Goal: Transaction & Acquisition: Book appointment/travel/reservation

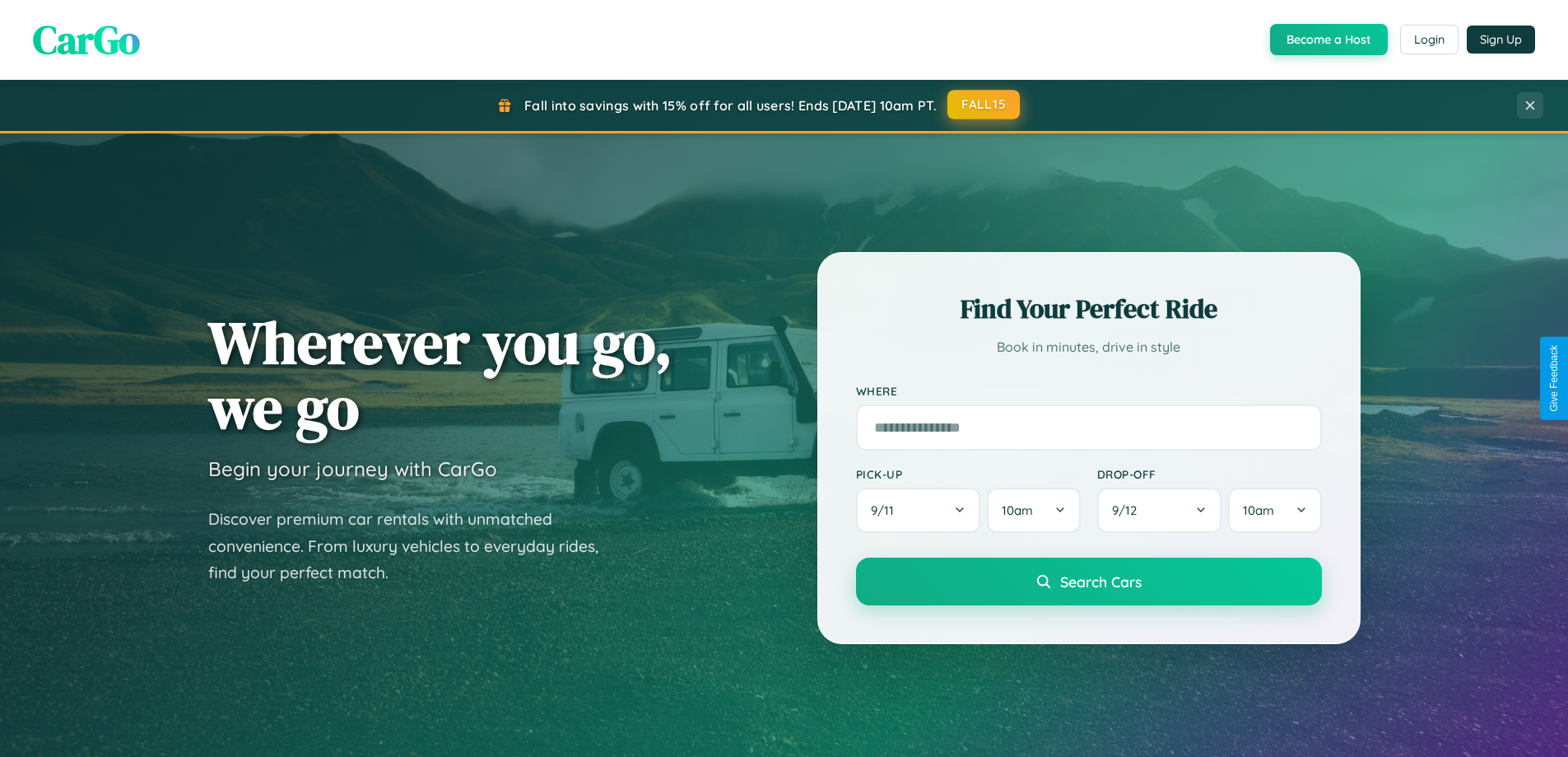
click at [985, 105] on button "FALL15" at bounding box center [984, 105] width 73 height 29
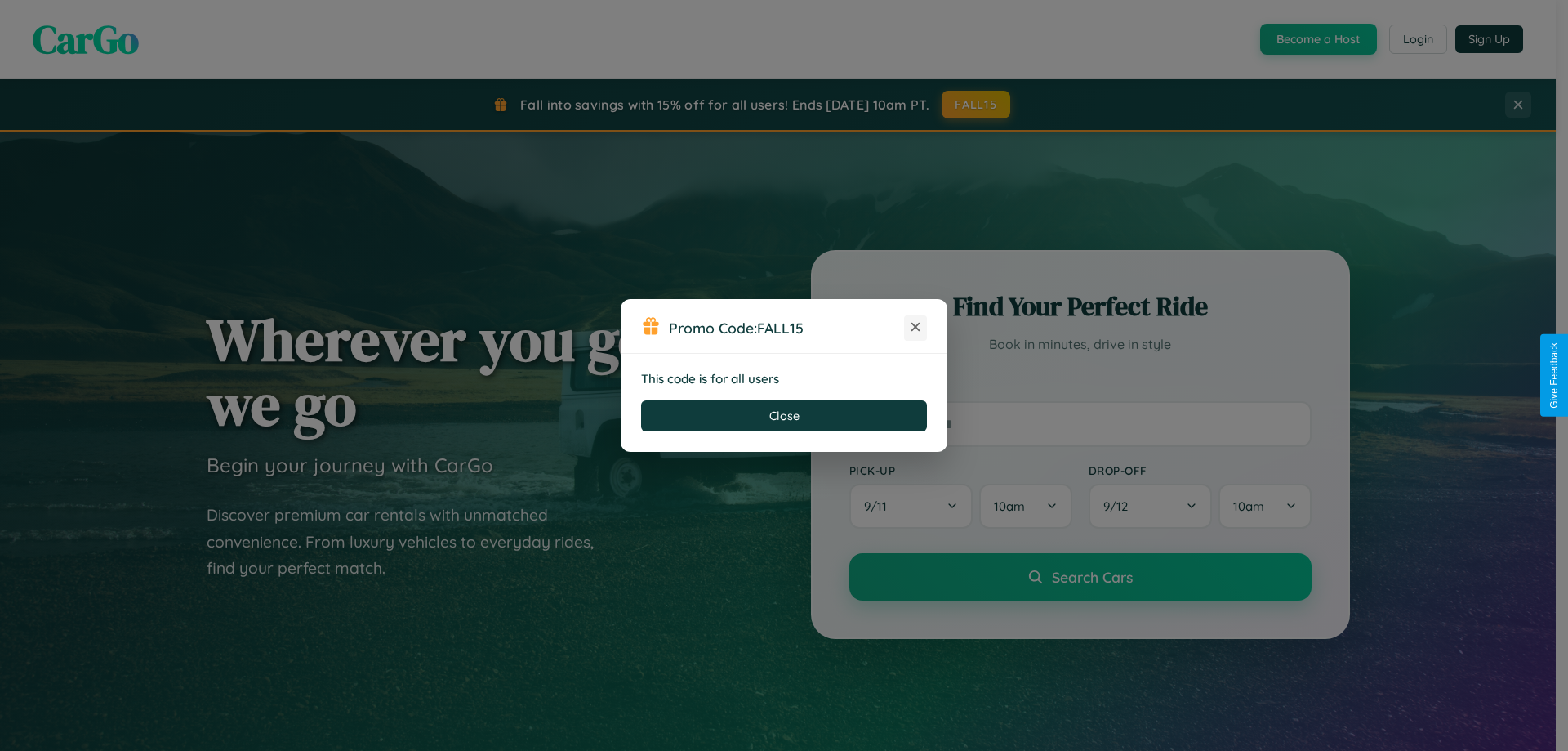
click at [915, 328] on icon at bounding box center [915, 326] width 17 height 17
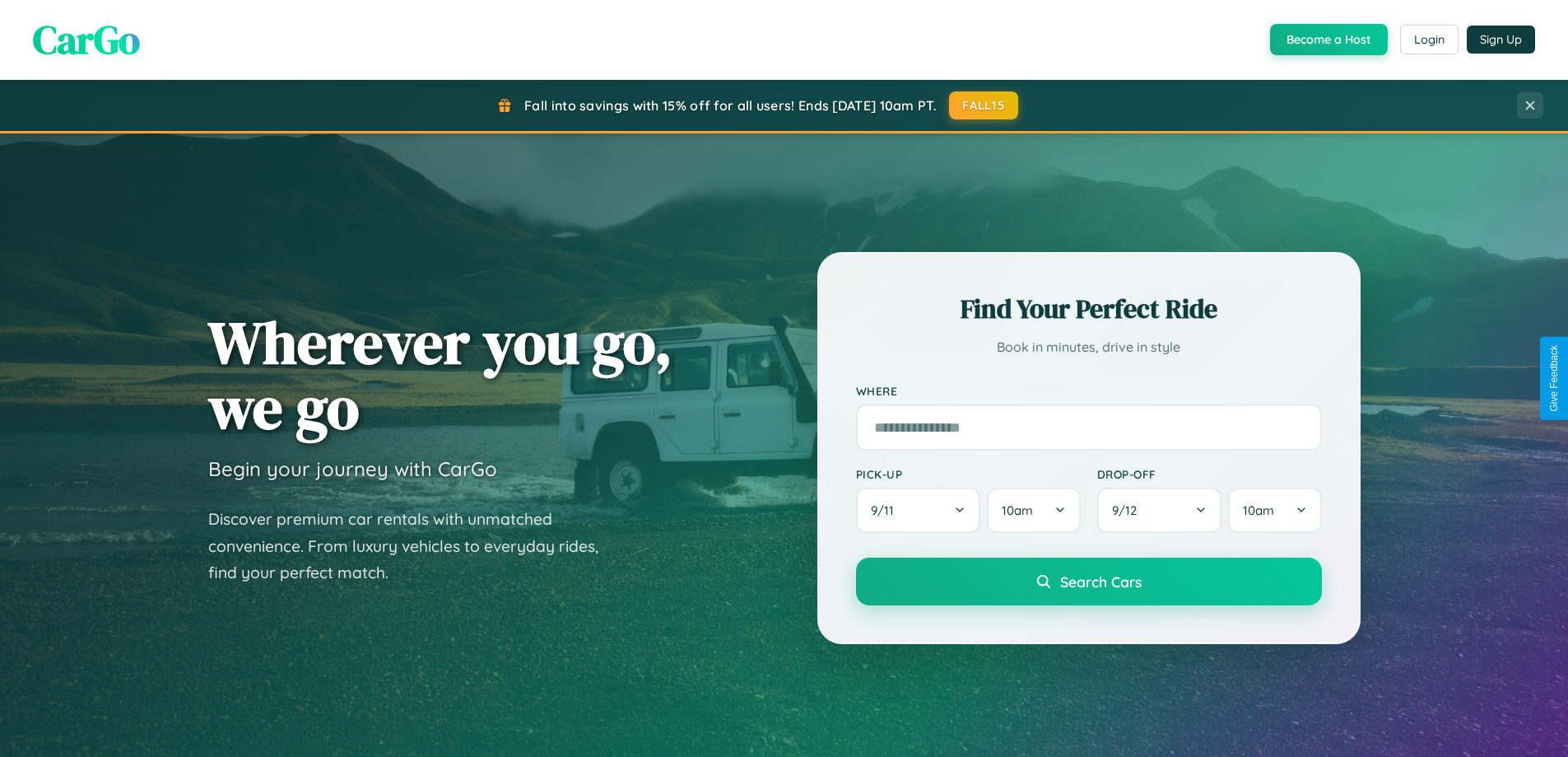
scroll to position [49, 0]
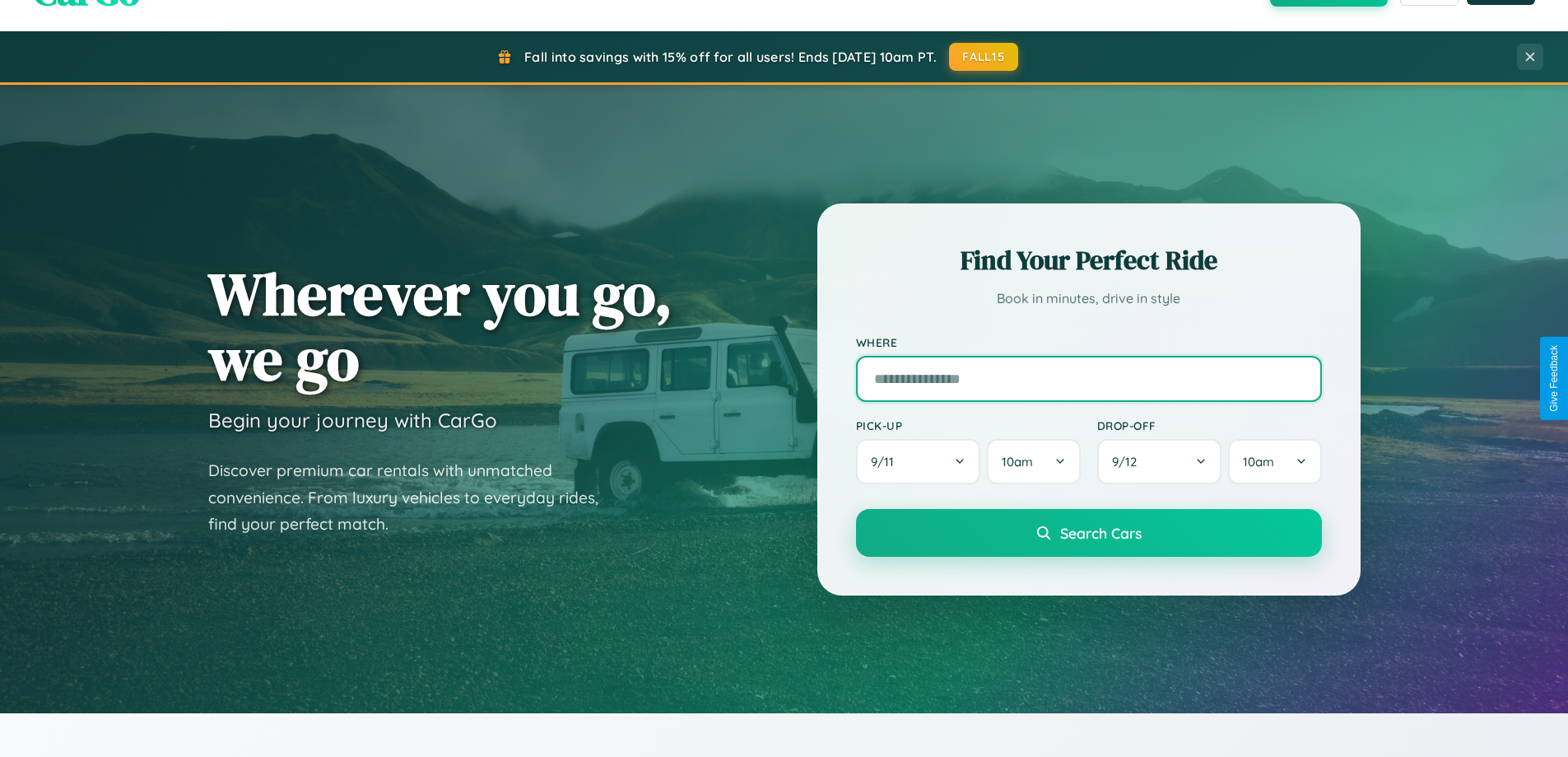
click at [1088, 378] on input "text" at bounding box center [1088, 378] width 466 height 46
type input "*******"
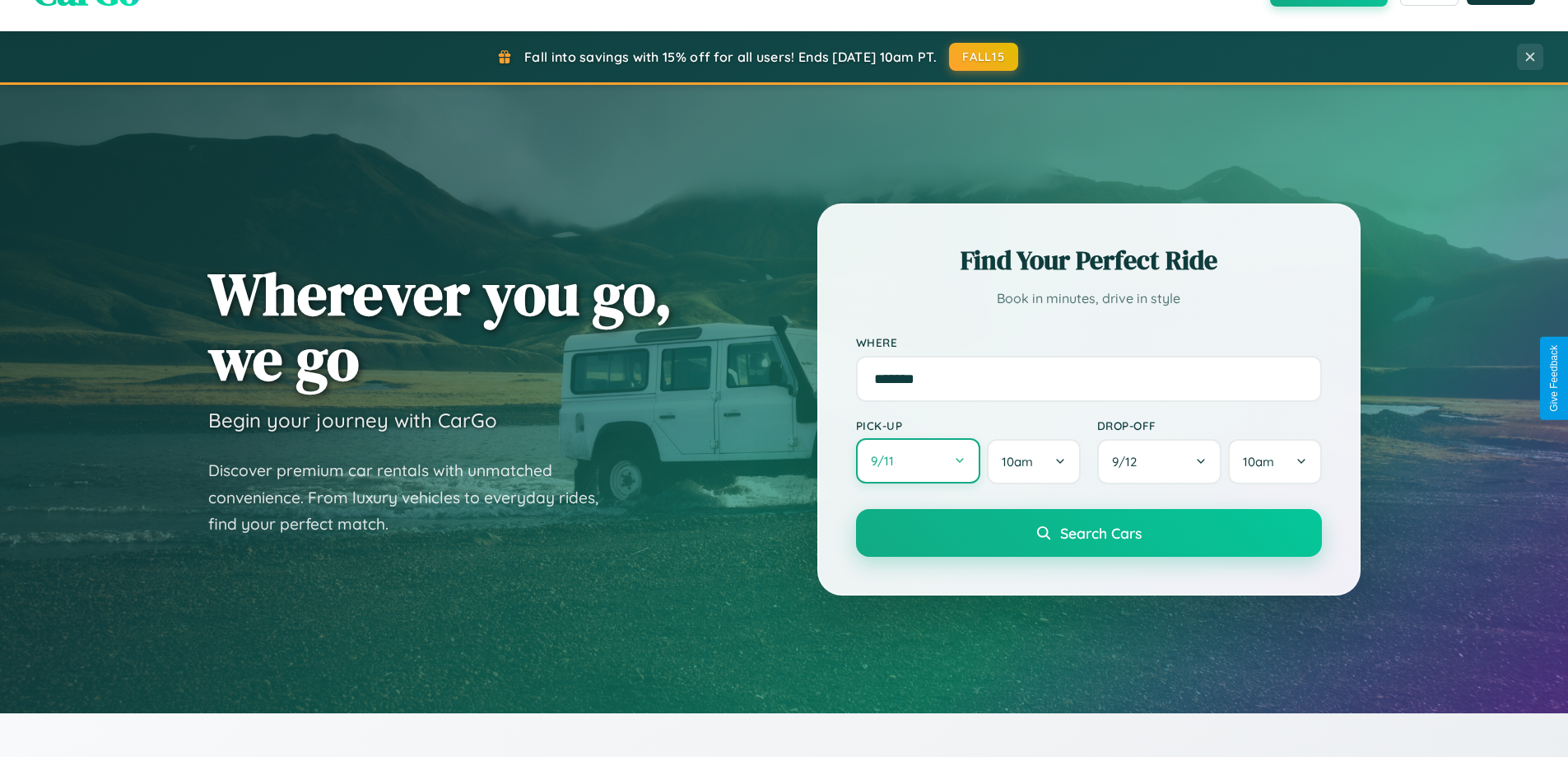
click at [918, 461] on button "9 / 11" at bounding box center [919, 461] width 126 height 45
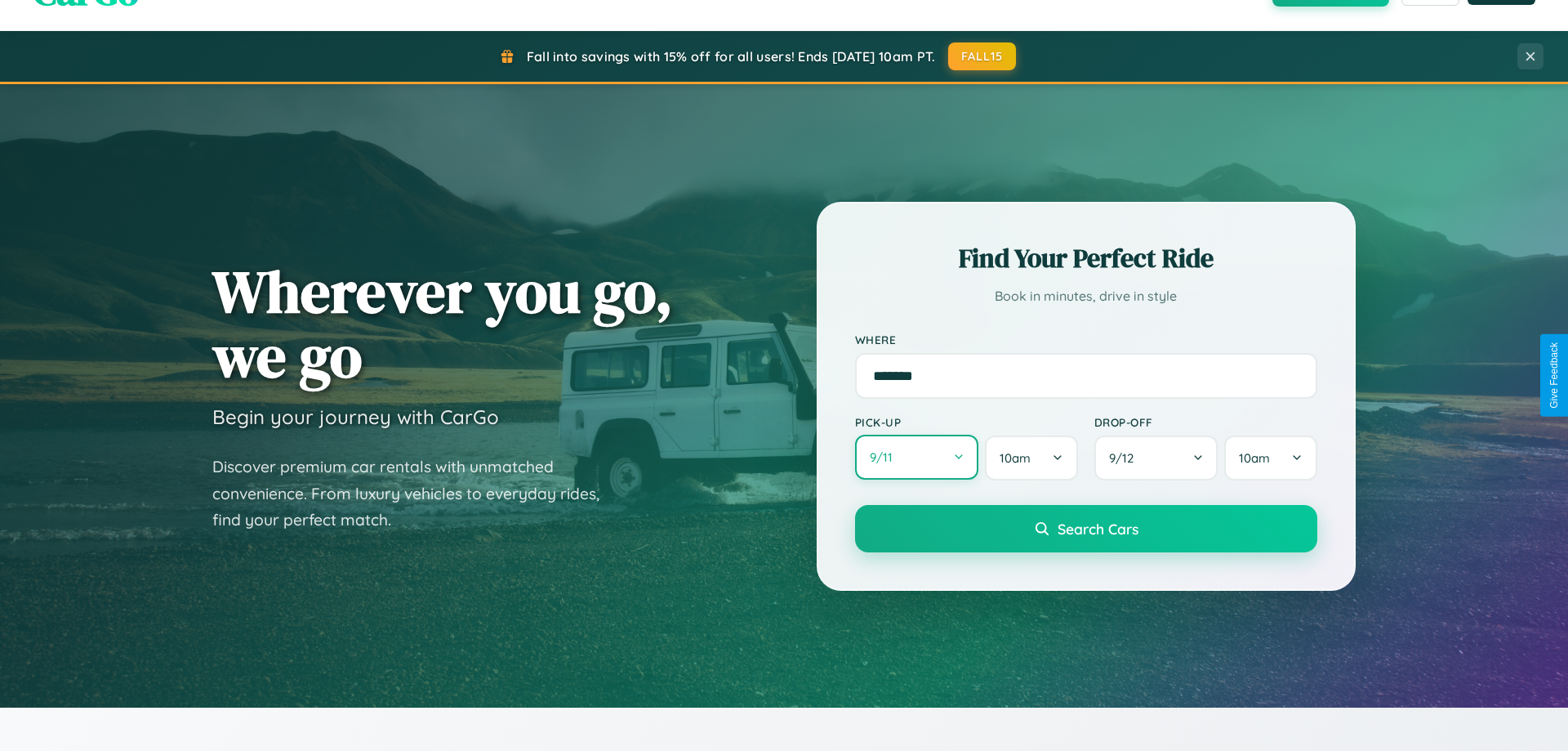
select select "*"
select select "****"
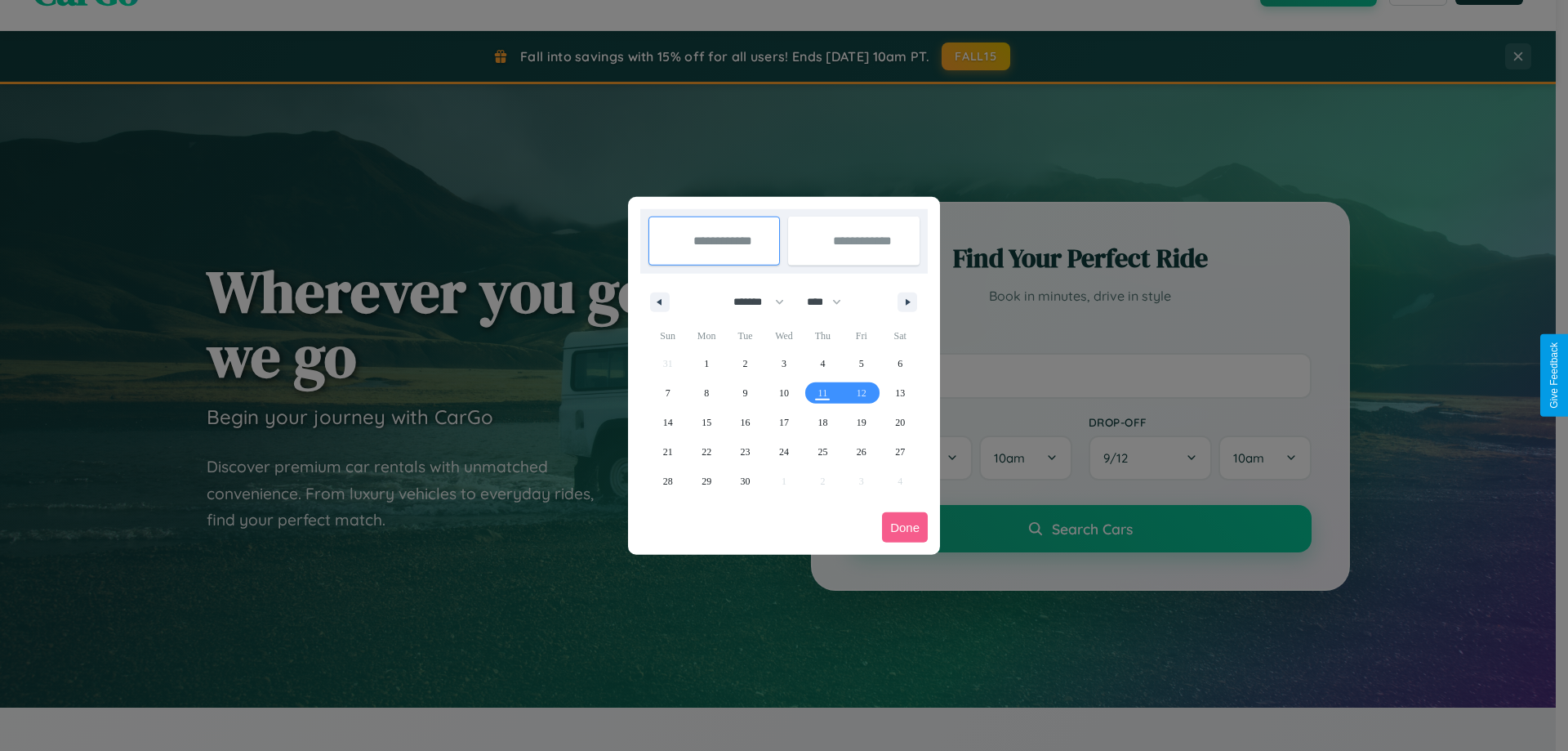
drag, startPoint x: 751, startPoint y: 302, endPoint x: 784, endPoint y: 328, distance: 42.0
click at [751, 302] on select "******* ******** ***** ***** *** **** **** ****** ********* ******* ******** **…" at bounding box center [755, 302] width 69 height 27
select select "*"
click at [745, 421] on span "14" at bounding box center [746, 422] width 10 height 29
type input "**********"
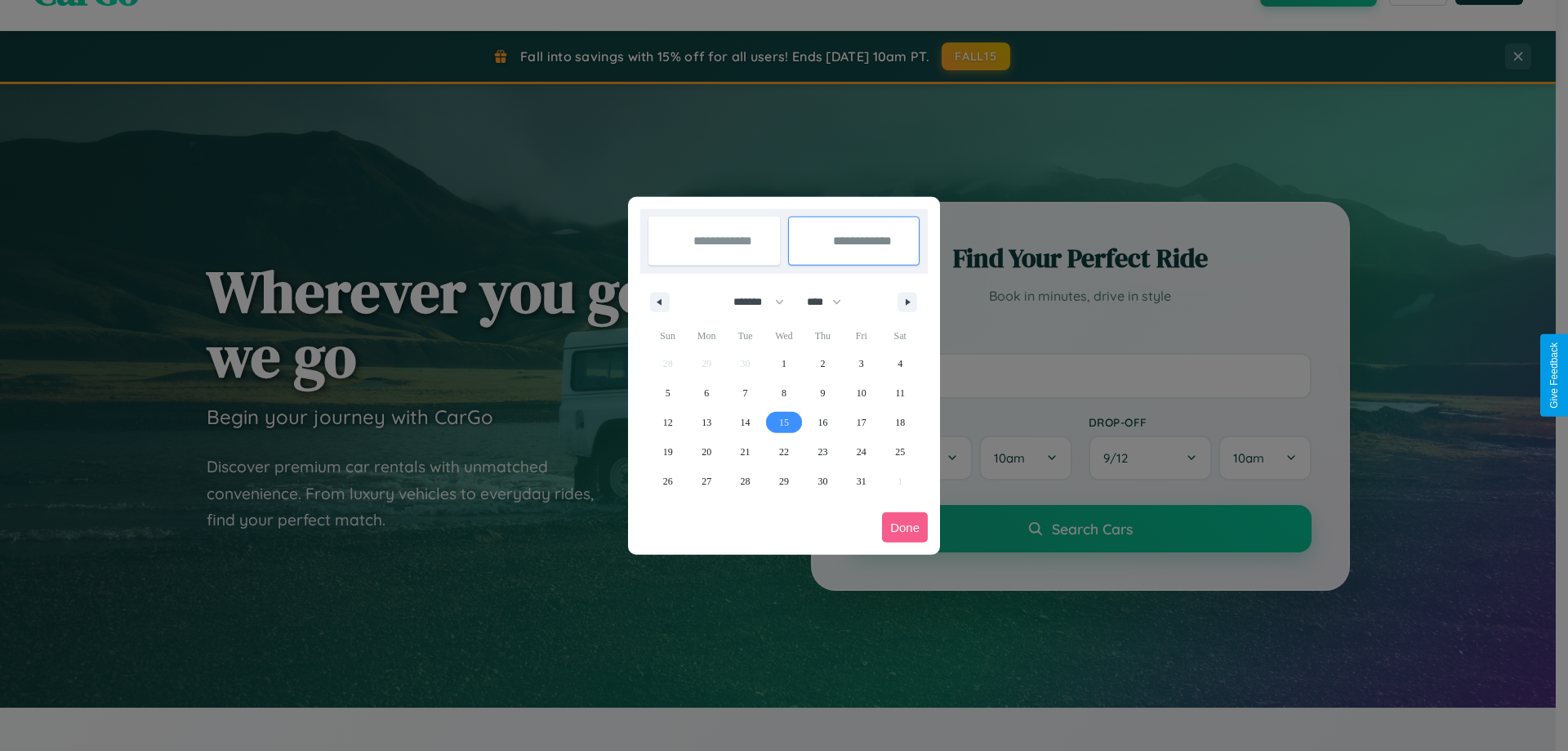
click at [783, 421] on span "15" at bounding box center [784, 422] width 10 height 29
type input "**********"
click at [905, 527] on button "Done" at bounding box center [905, 526] width 46 height 30
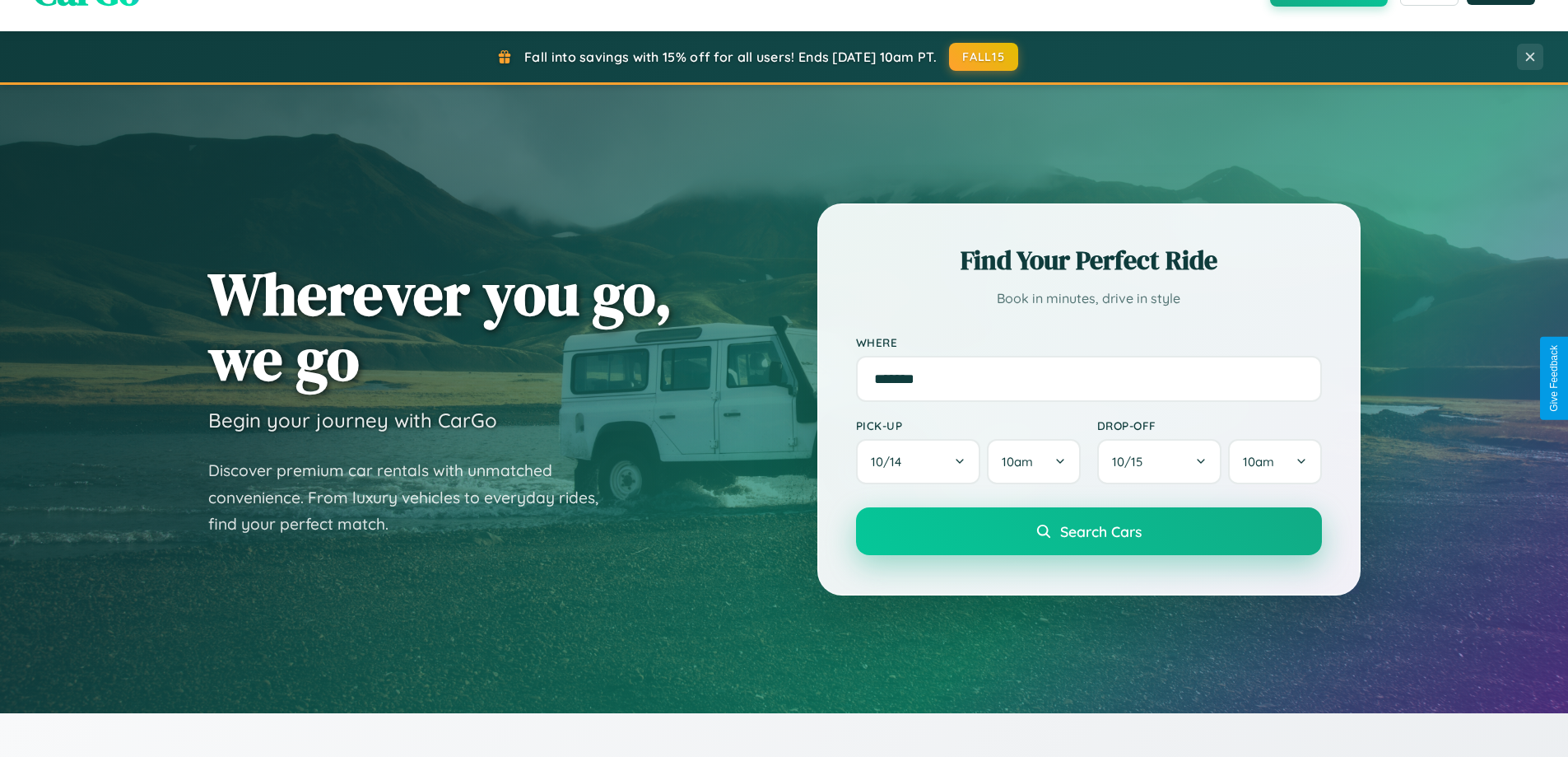
click at [1088, 531] on span "Search Cars" at bounding box center [1100, 530] width 81 height 18
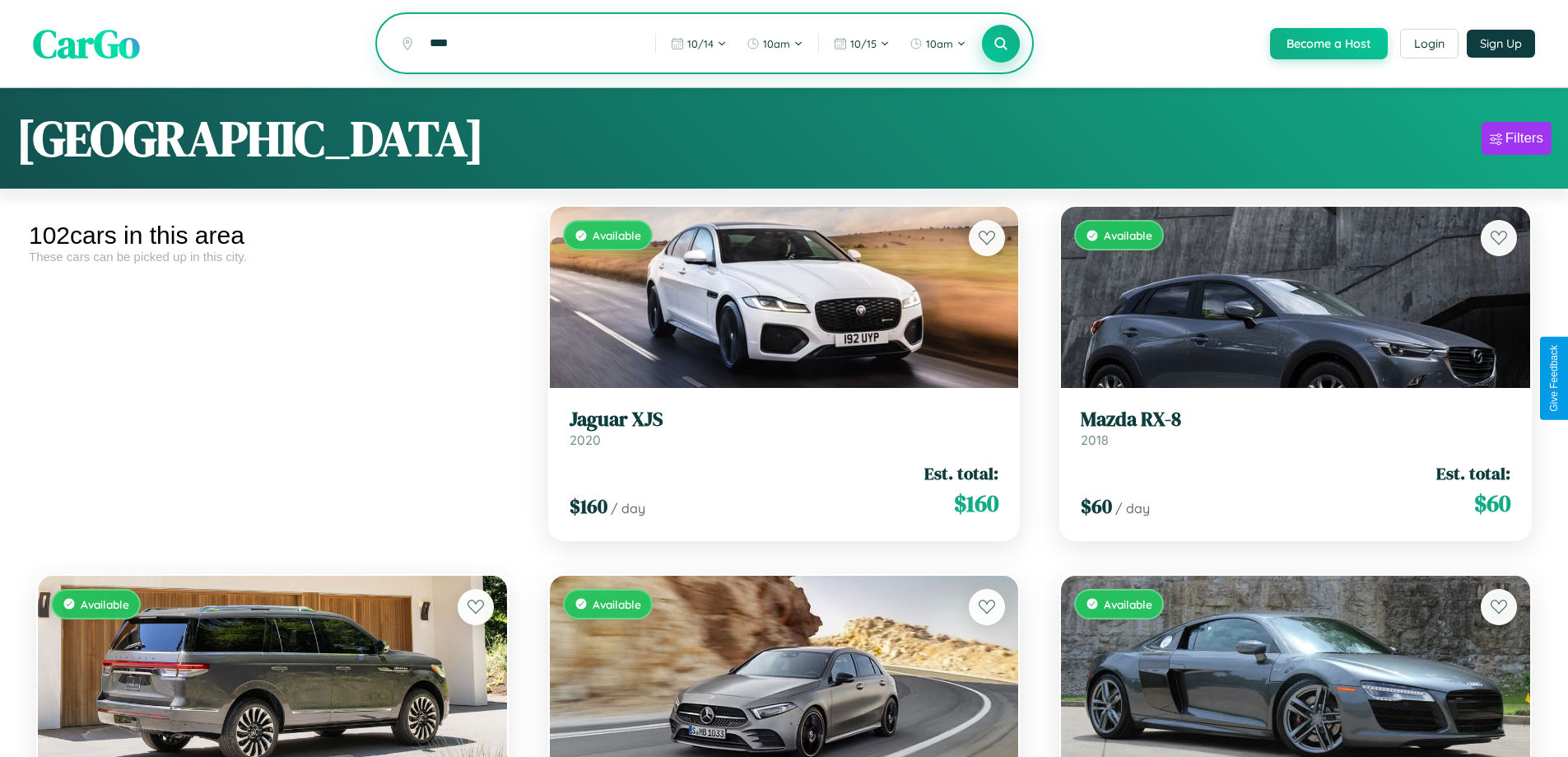
click at [1000, 44] on icon at bounding box center [1001, 43] width 16 height 16
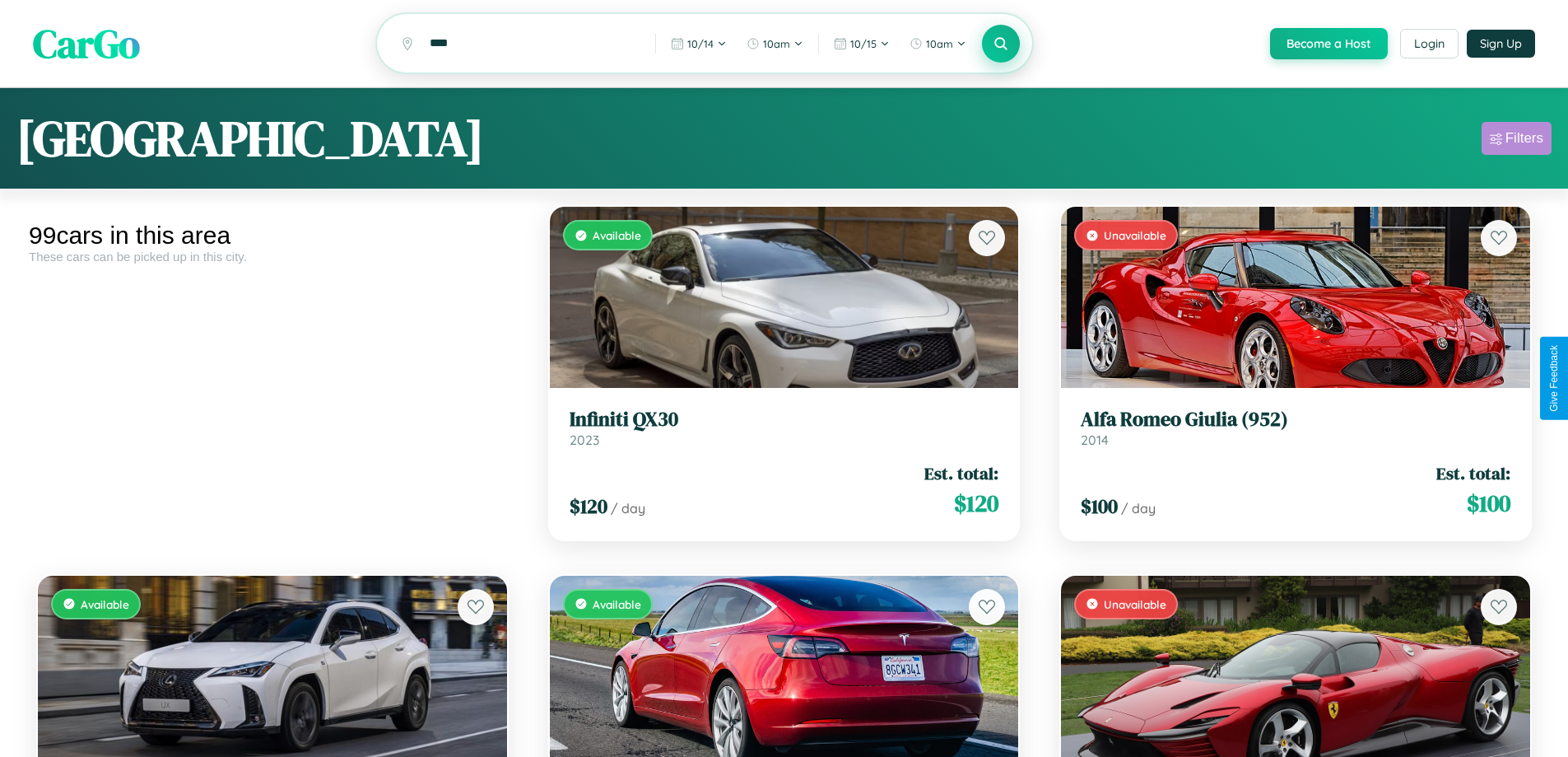
click at [1517, 141] on div "Filters" at bounding box center [1525, 138] width 38 height 17
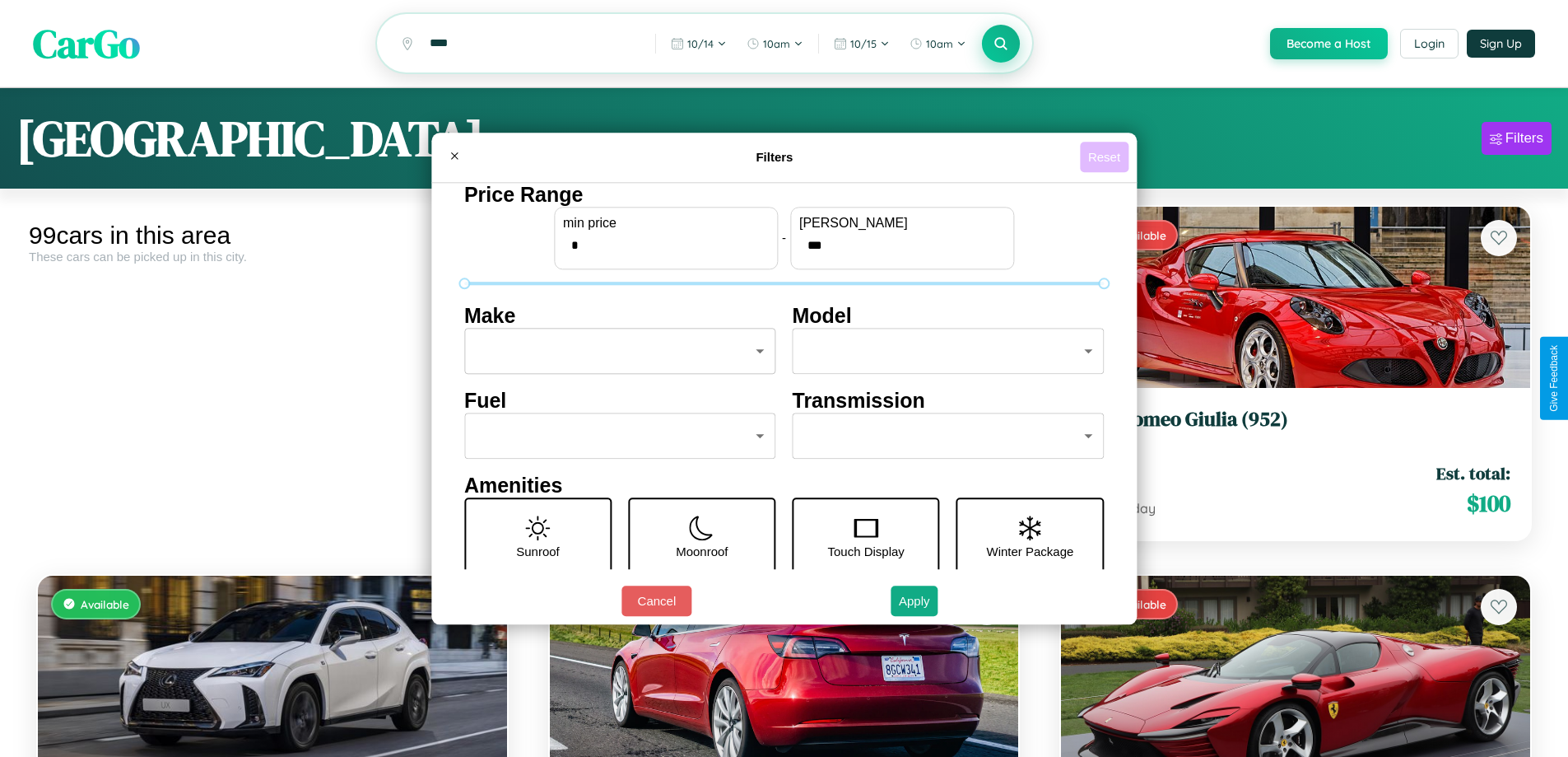
click at [1106, 157] on button "Reset" at bounding box center [1105, 156] width 49 height 30
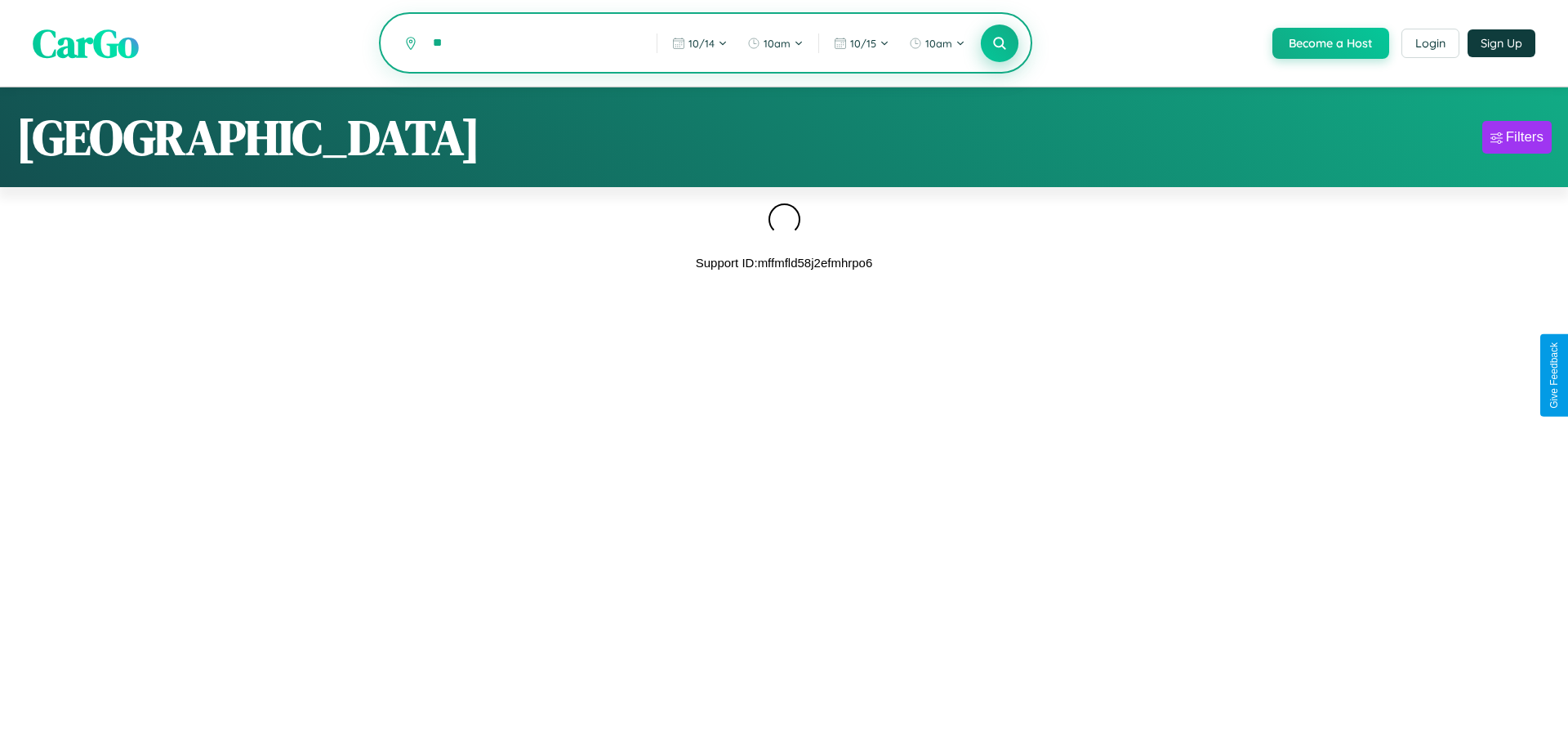
type input "*"
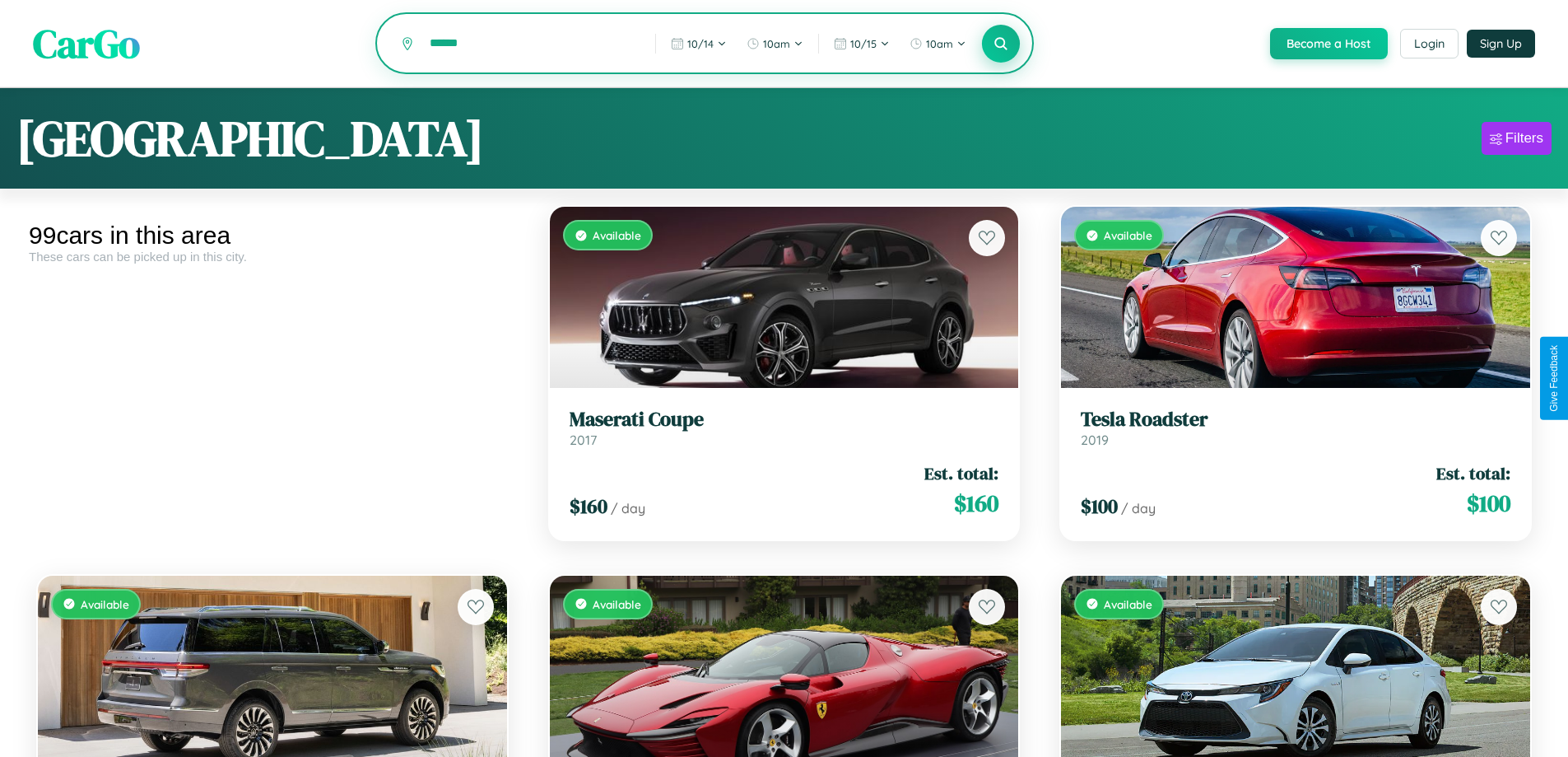
type input "******"
click at [1000, 44] on icon at bounding box center [1001, 43] width 16 height 16
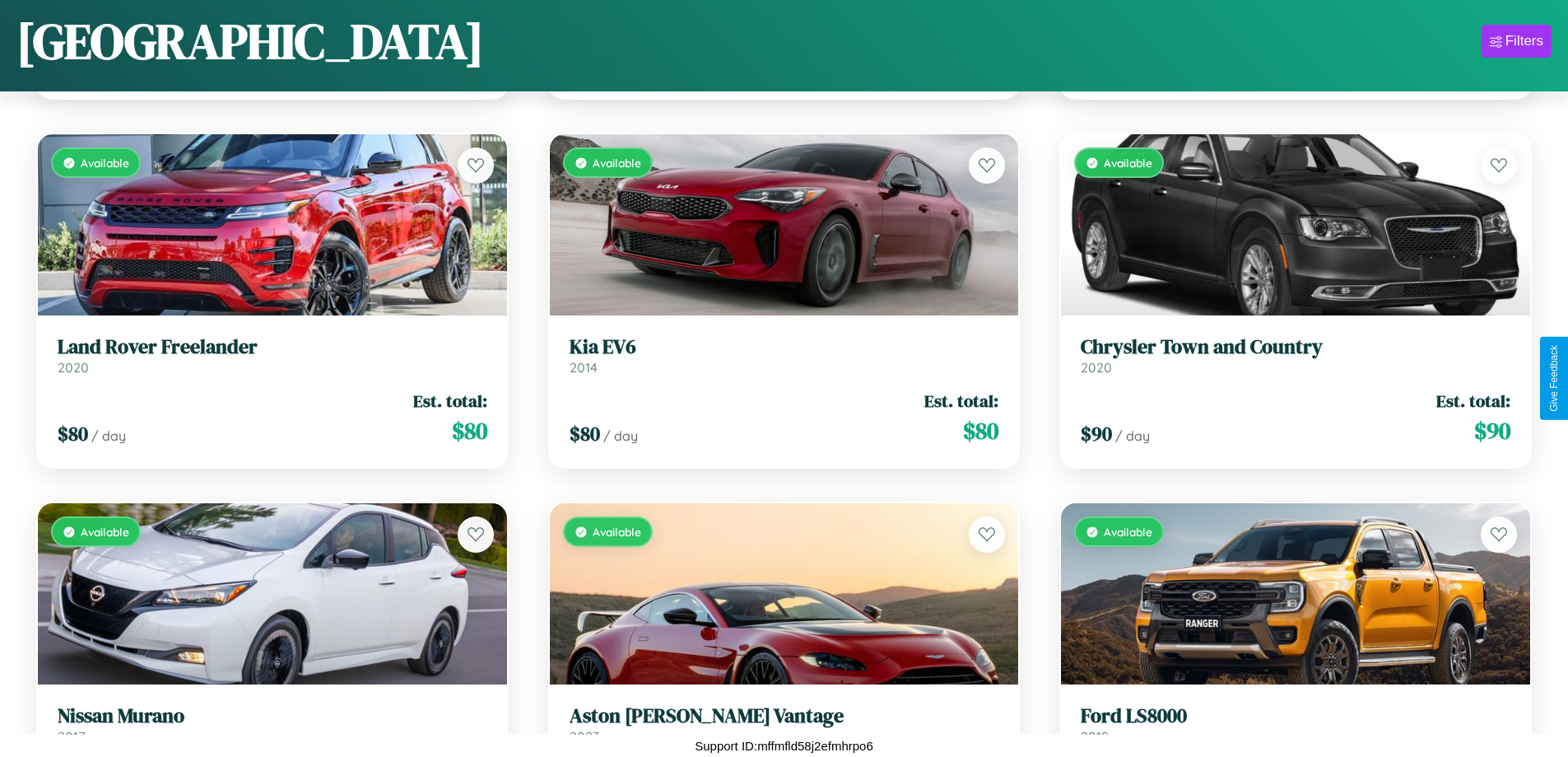
scroll to position [11660, 0]
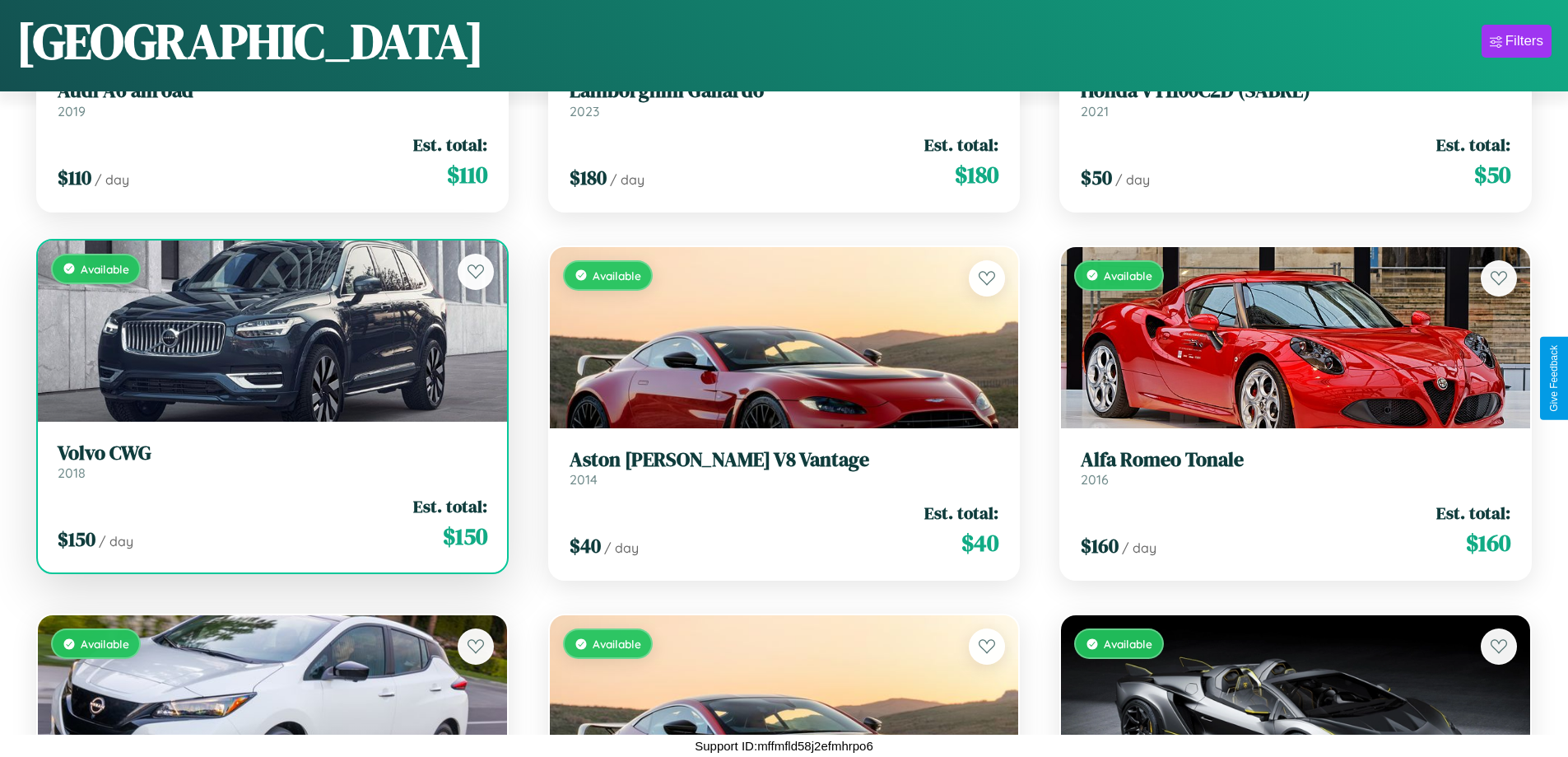
click at [270, 333] on div "Available" at bounding box center [273, 330] width 470 height 181
click at [270, 330] on div "Available" at bounding box center [273, 330] width 470 height 181
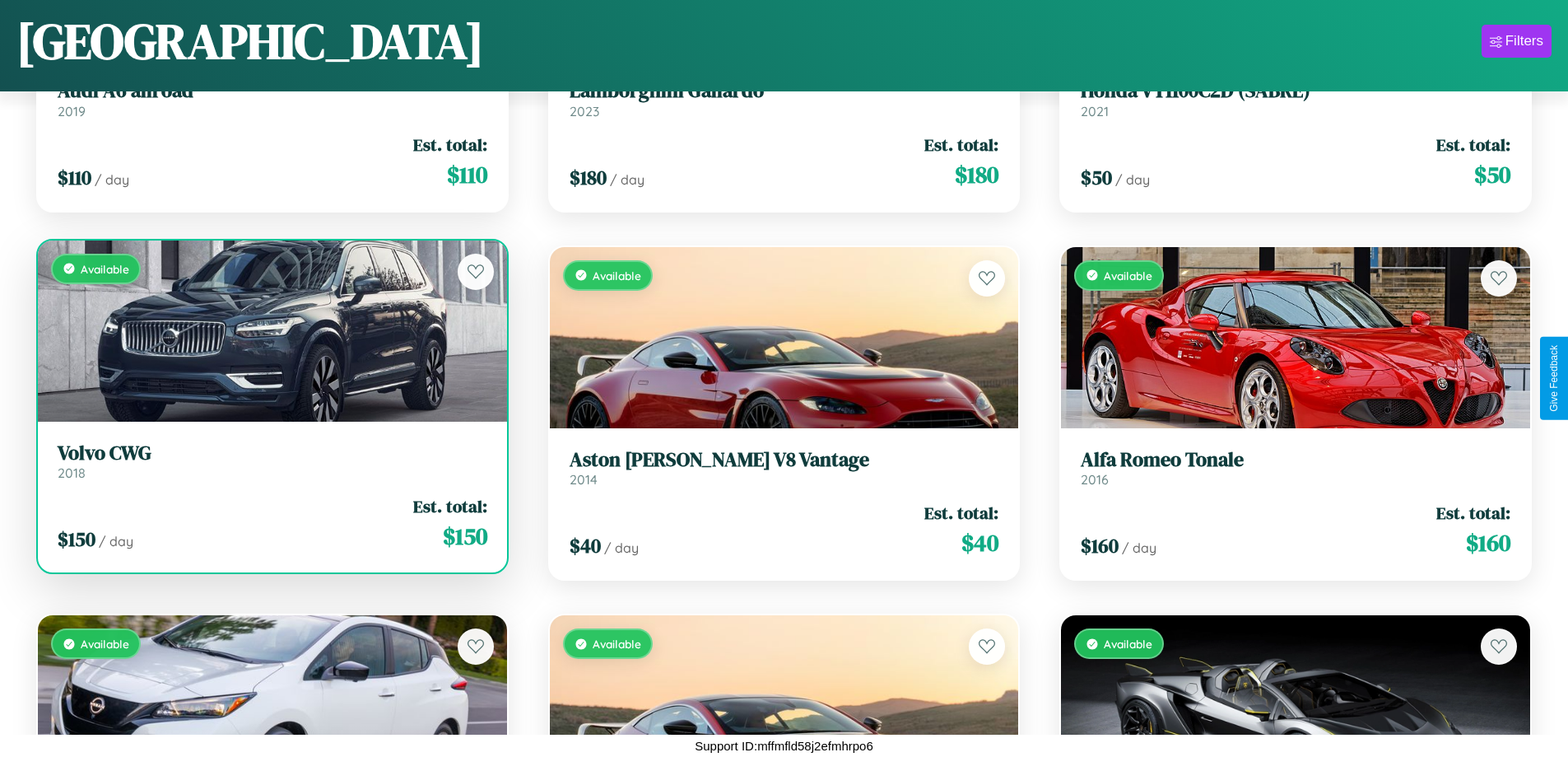
click at [270, 330] on div "Available" at bounding box center [273, 330] width 470 height 181
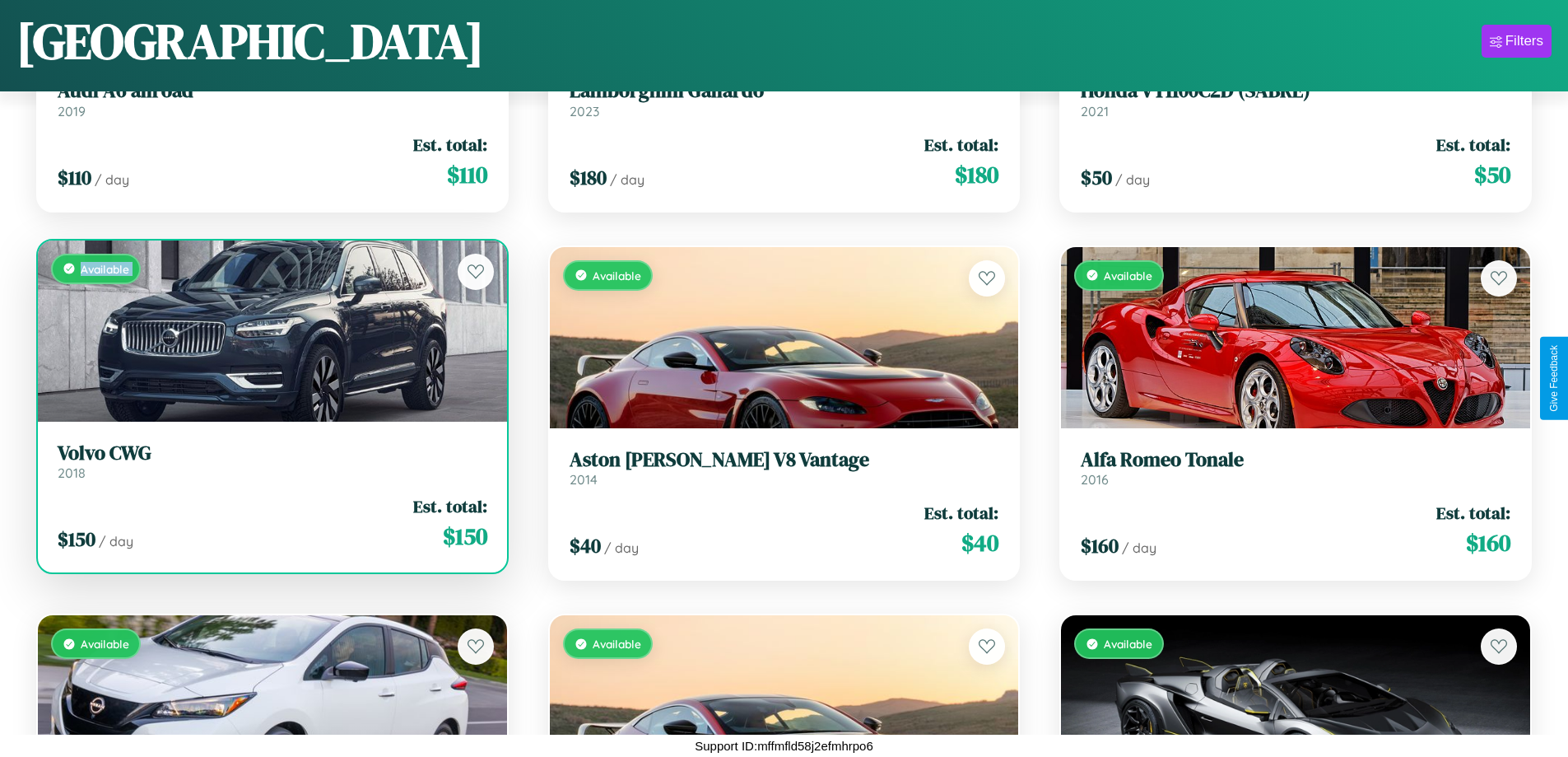
click at [270, 330] on div "Available" at bounding box center [273, 330] width 470 height 181
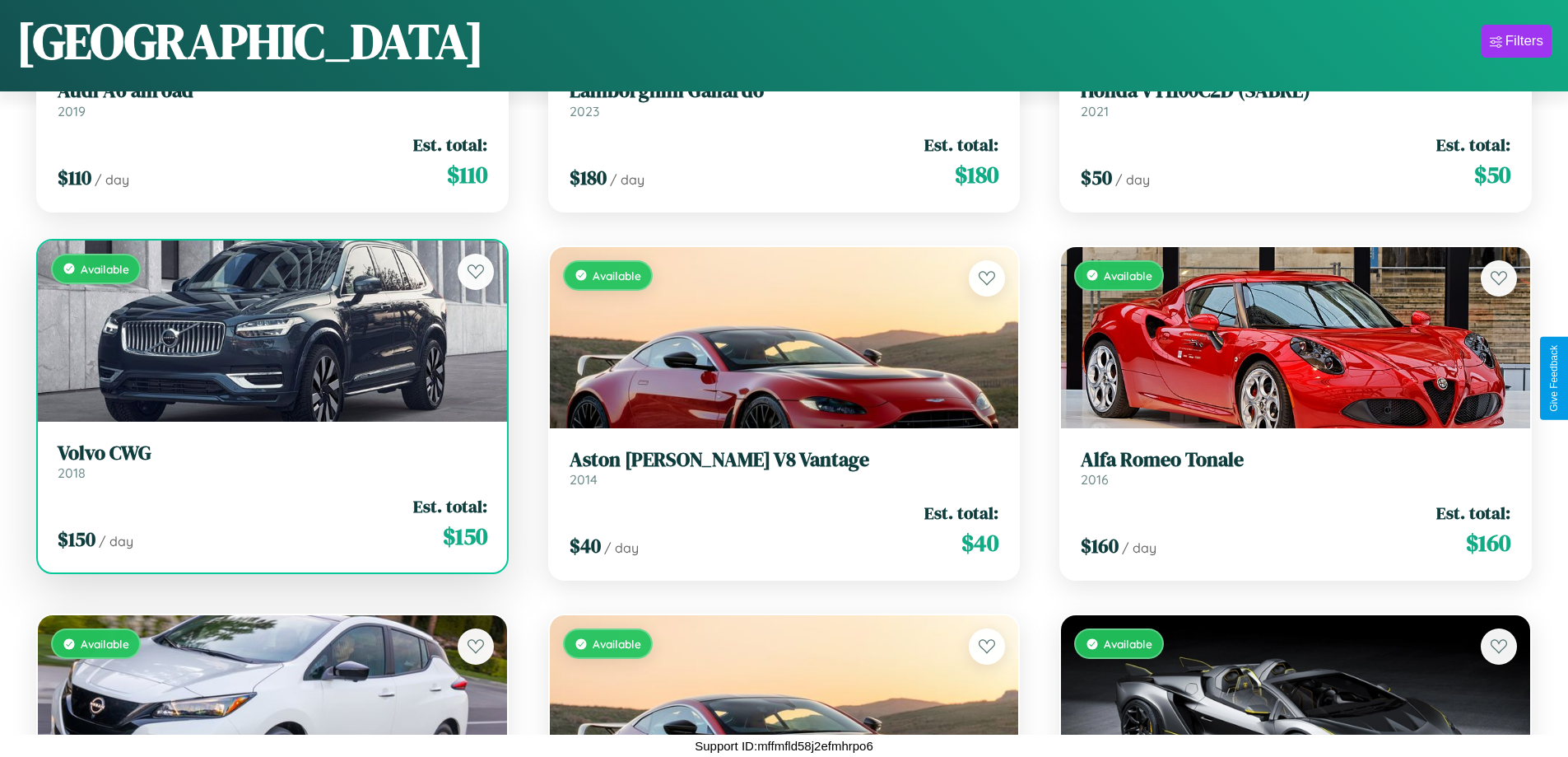
click at [270, 330] on div "Available" at bounding box center [273, 330] width 470 height 181
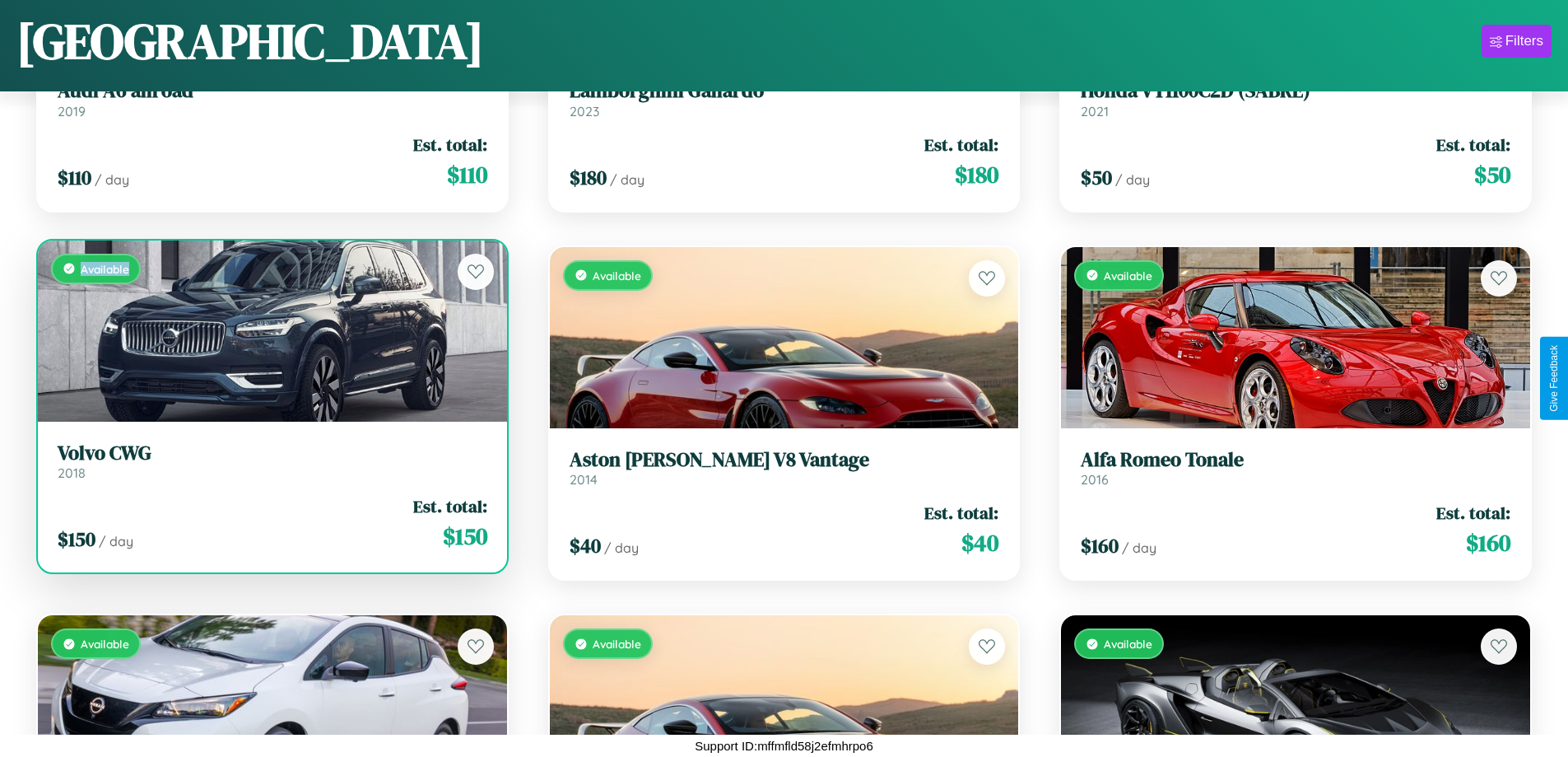
click at [270, 330] on div "Available" at bounding box center [273, 330] width 470 height 181
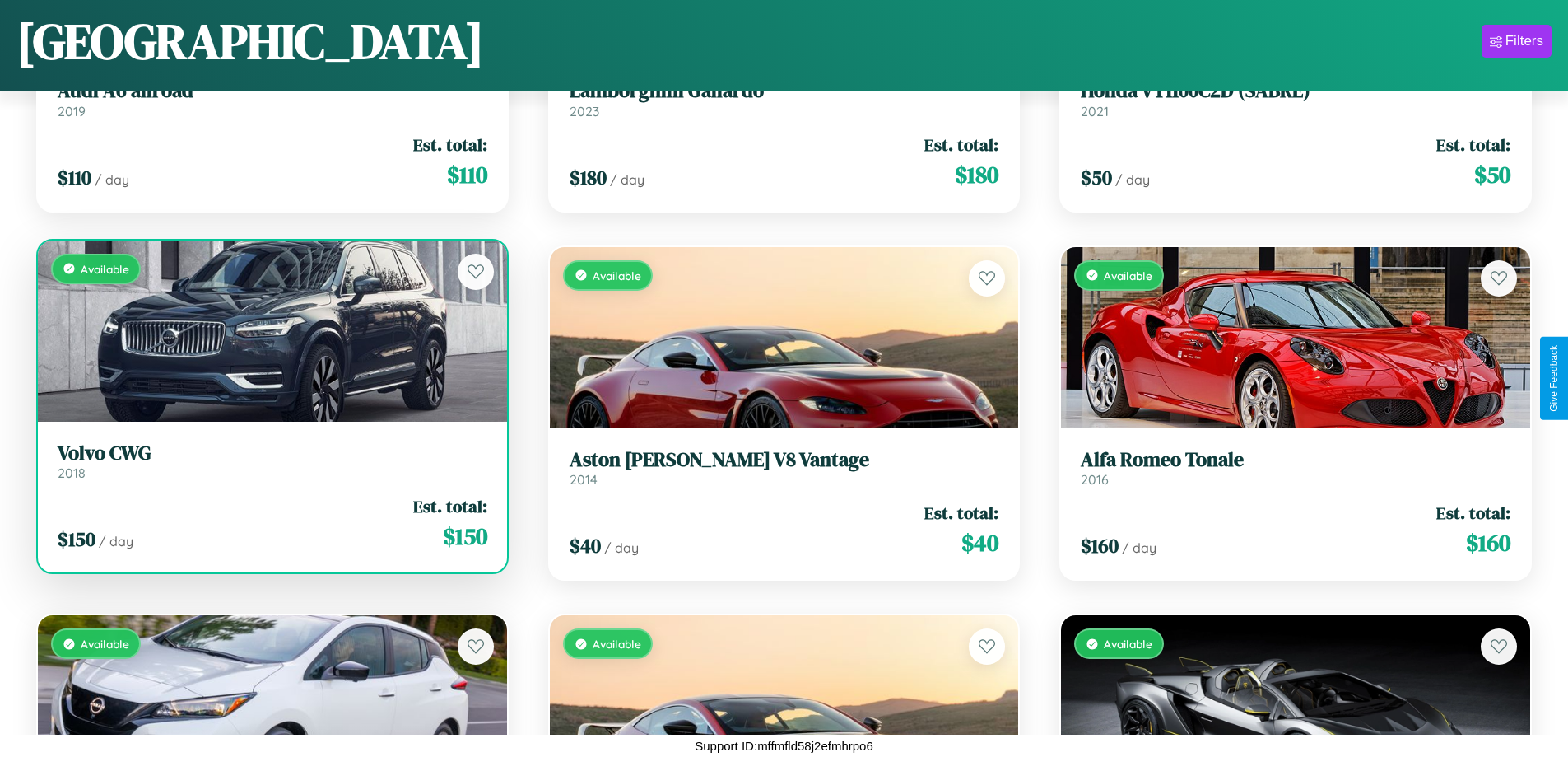
click at [270, 460] on h3 "Volvo CWG" at bounding box center [273, 453] width 430 height 24
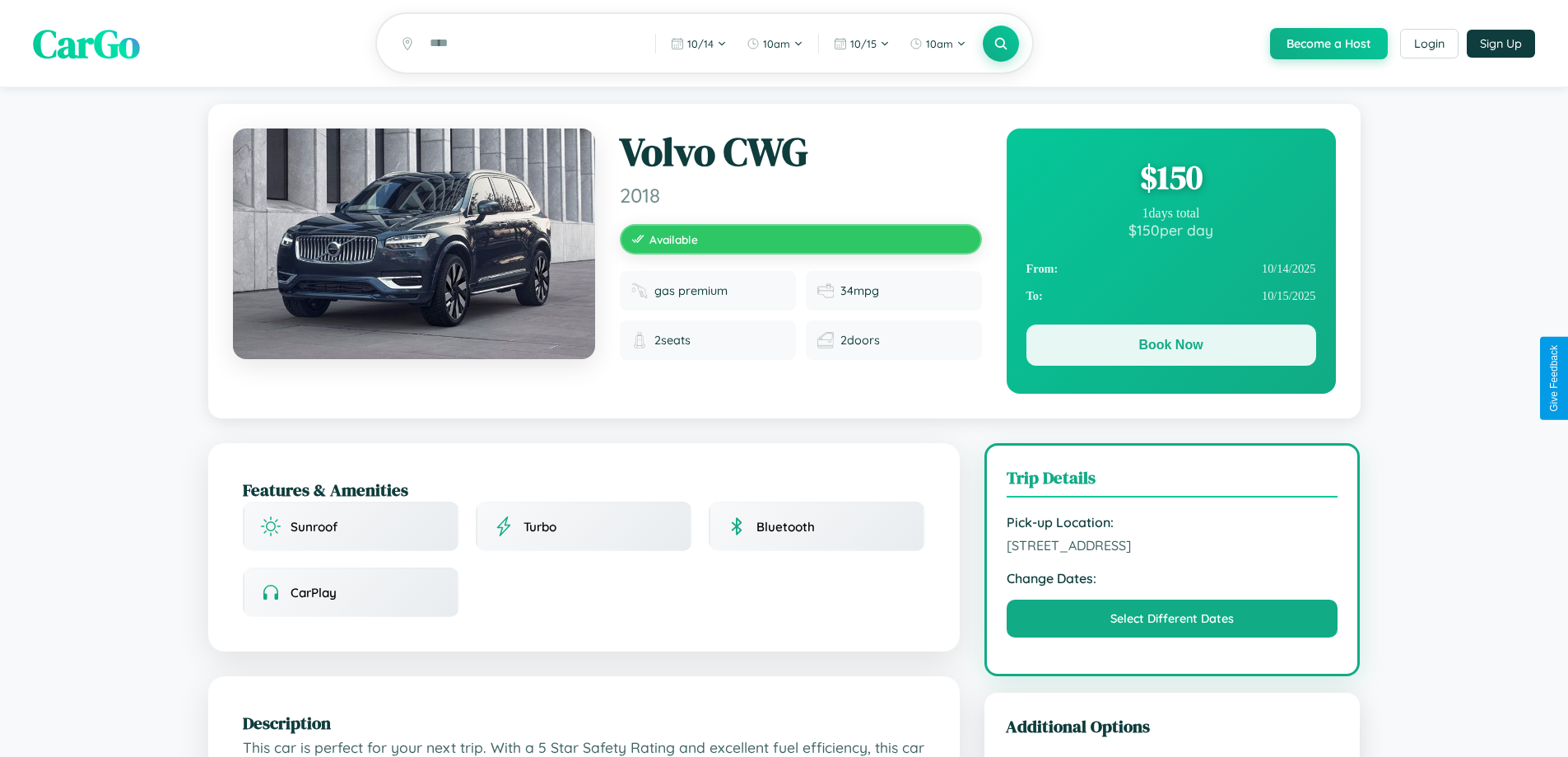
click at [1171, 347] on button "Book Now" at bounding box center [1172, 345] width 290 height 41
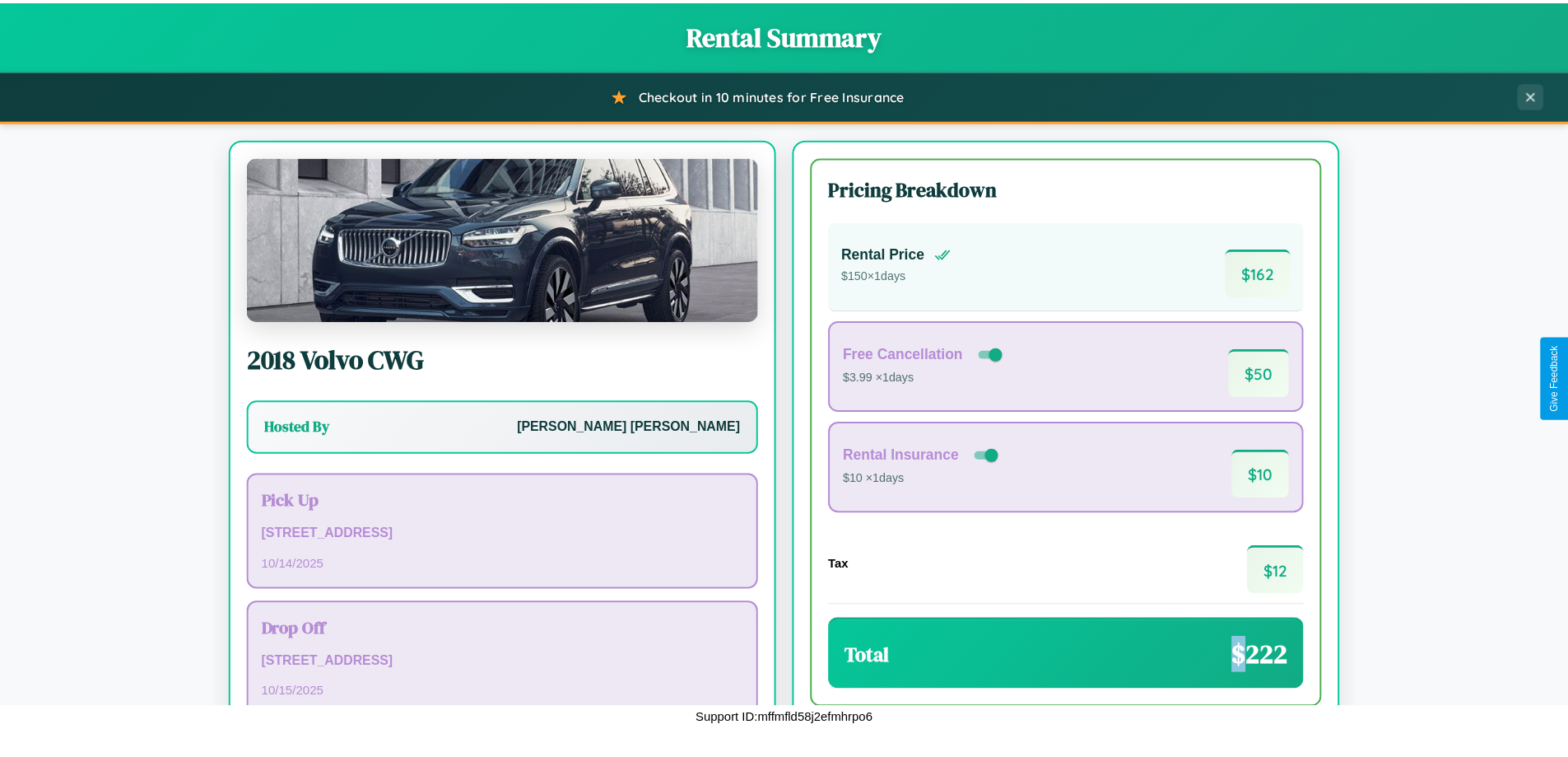
scroll to position [113, 0]
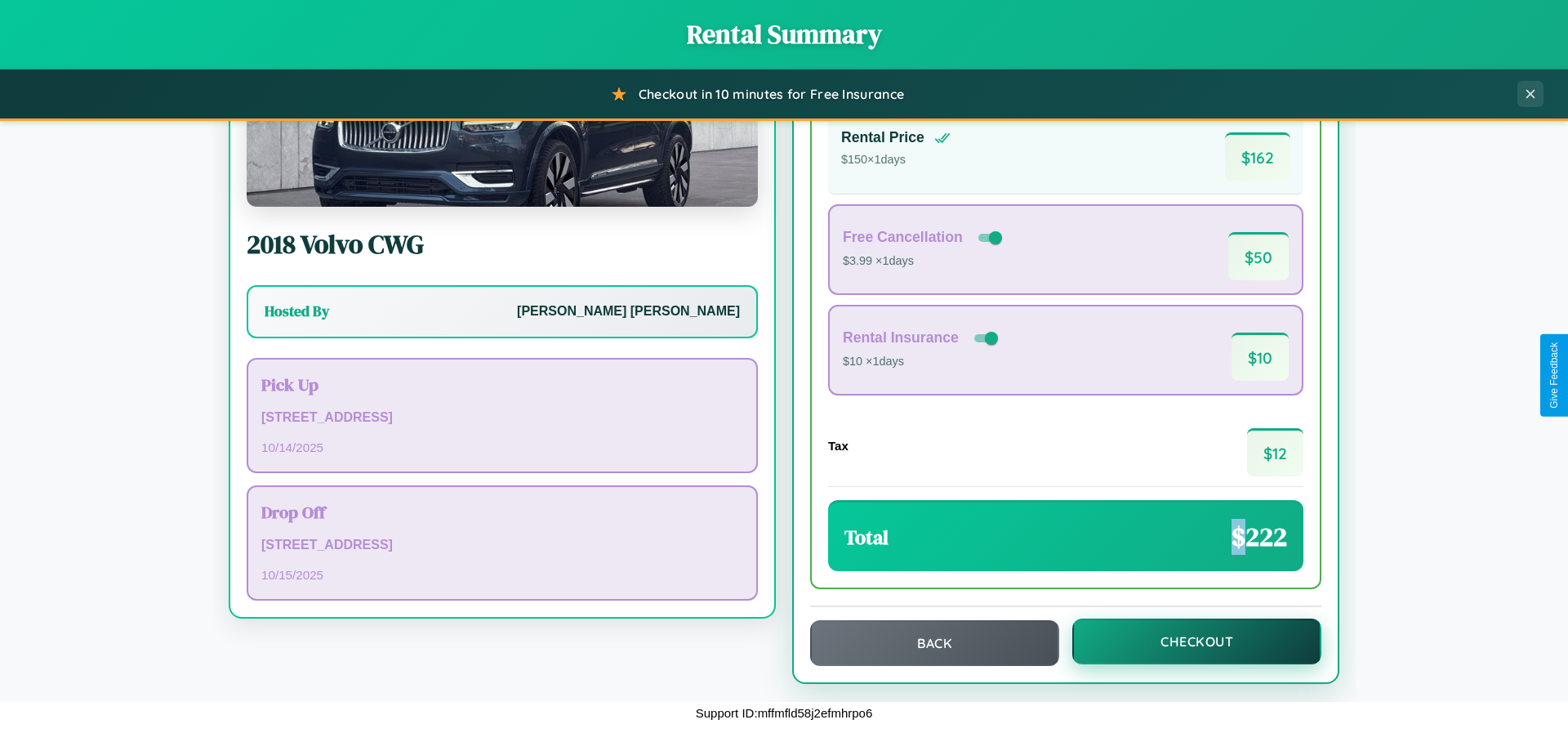
click at [1186, 641] on button "Checkout" at bounding box center [1196, 641] width 249 height 46
